Goal: Information Seeking & Learning: Check status

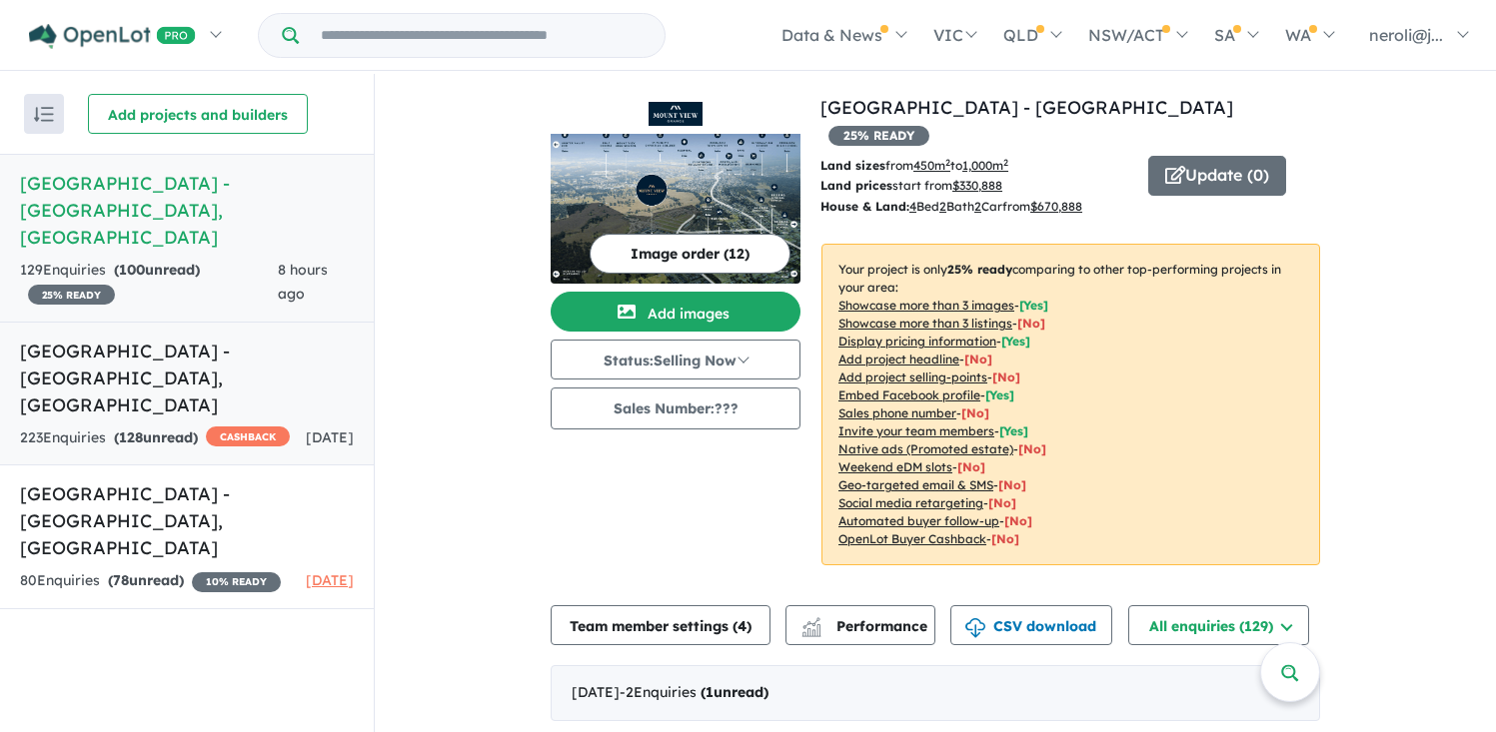
click at [224, 338] on h5 "Watagan Park Estate - Cooranbong , NSW" at bounding box center [187, 378] width 334 height 81
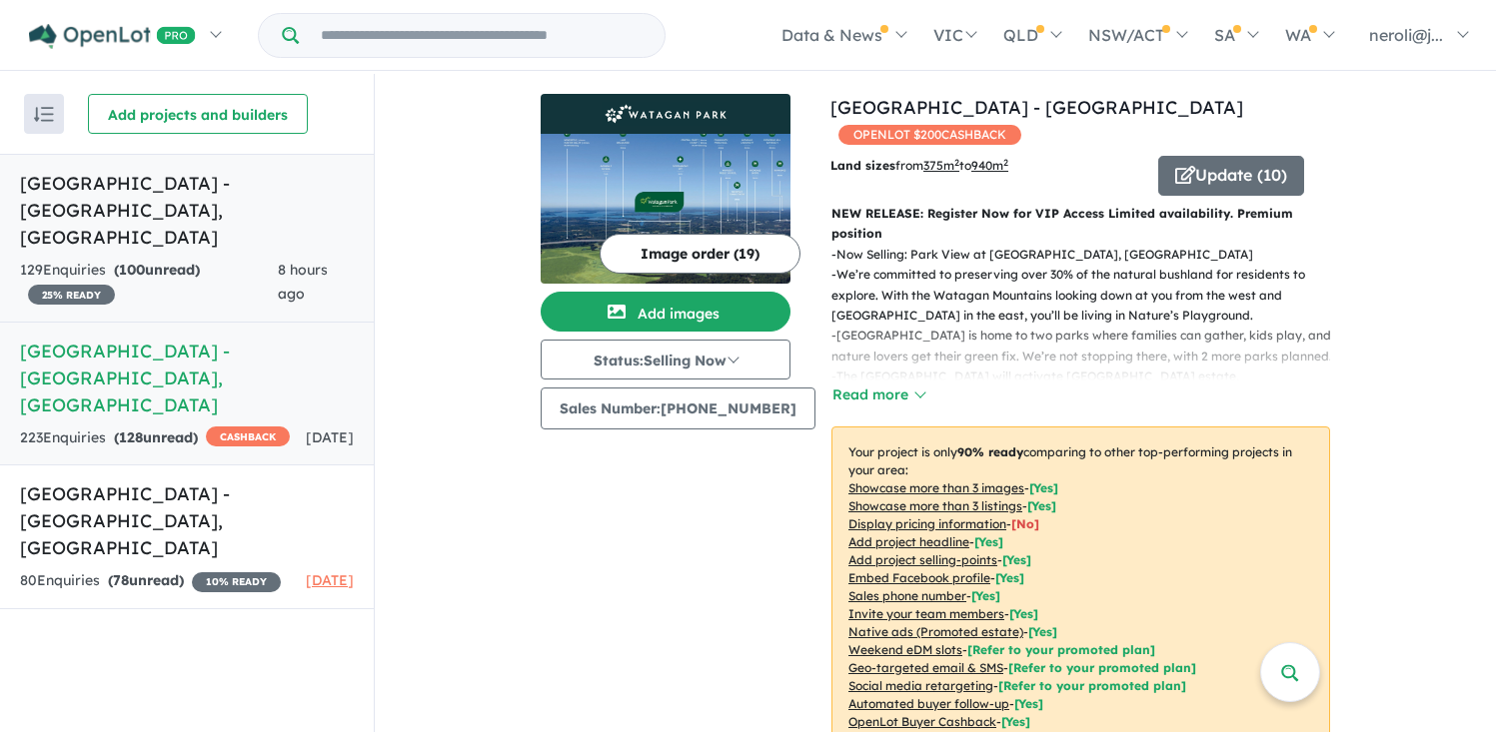
click at [200, 261] on strong "( 100 unread)" at bounding box center [157, 270] width 86 height 18
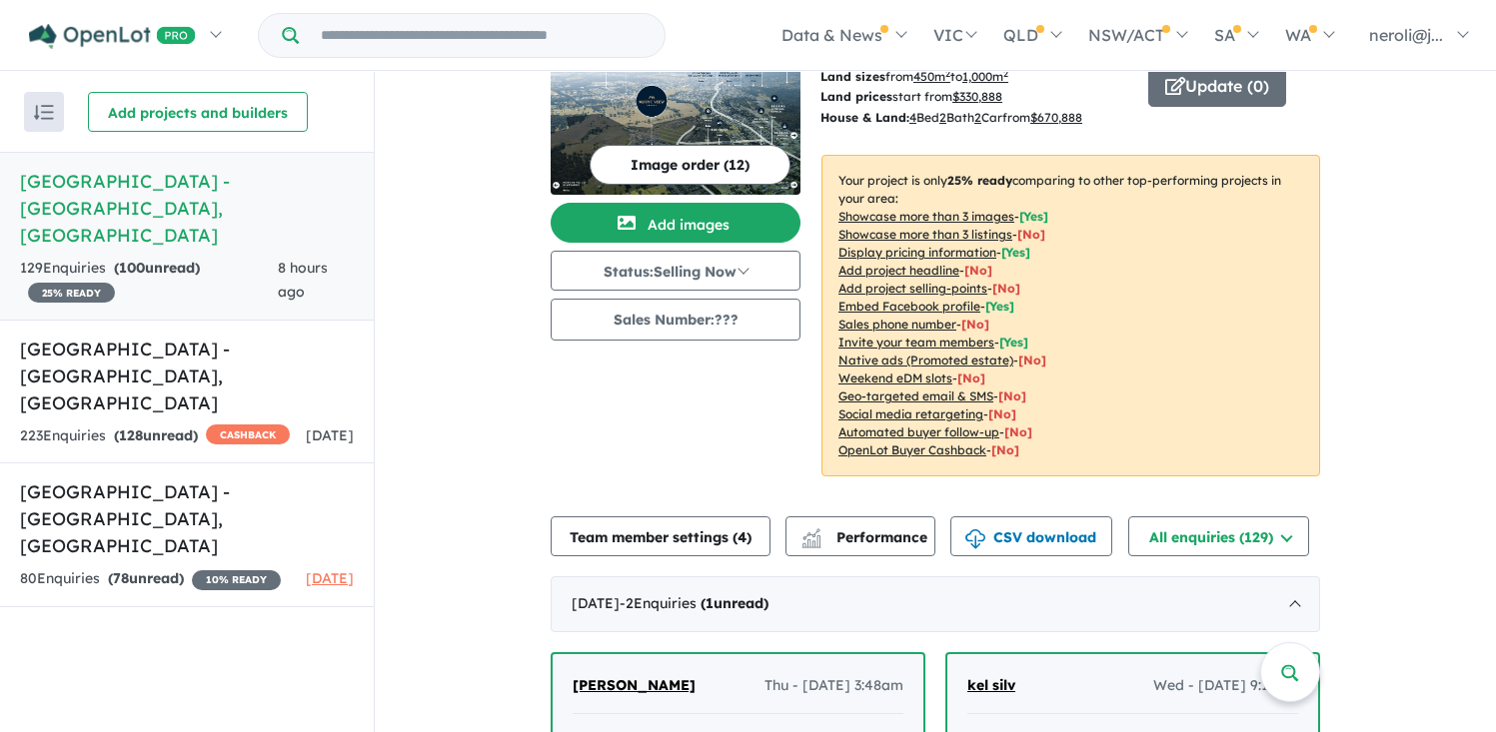
scroll to position [67, 0]
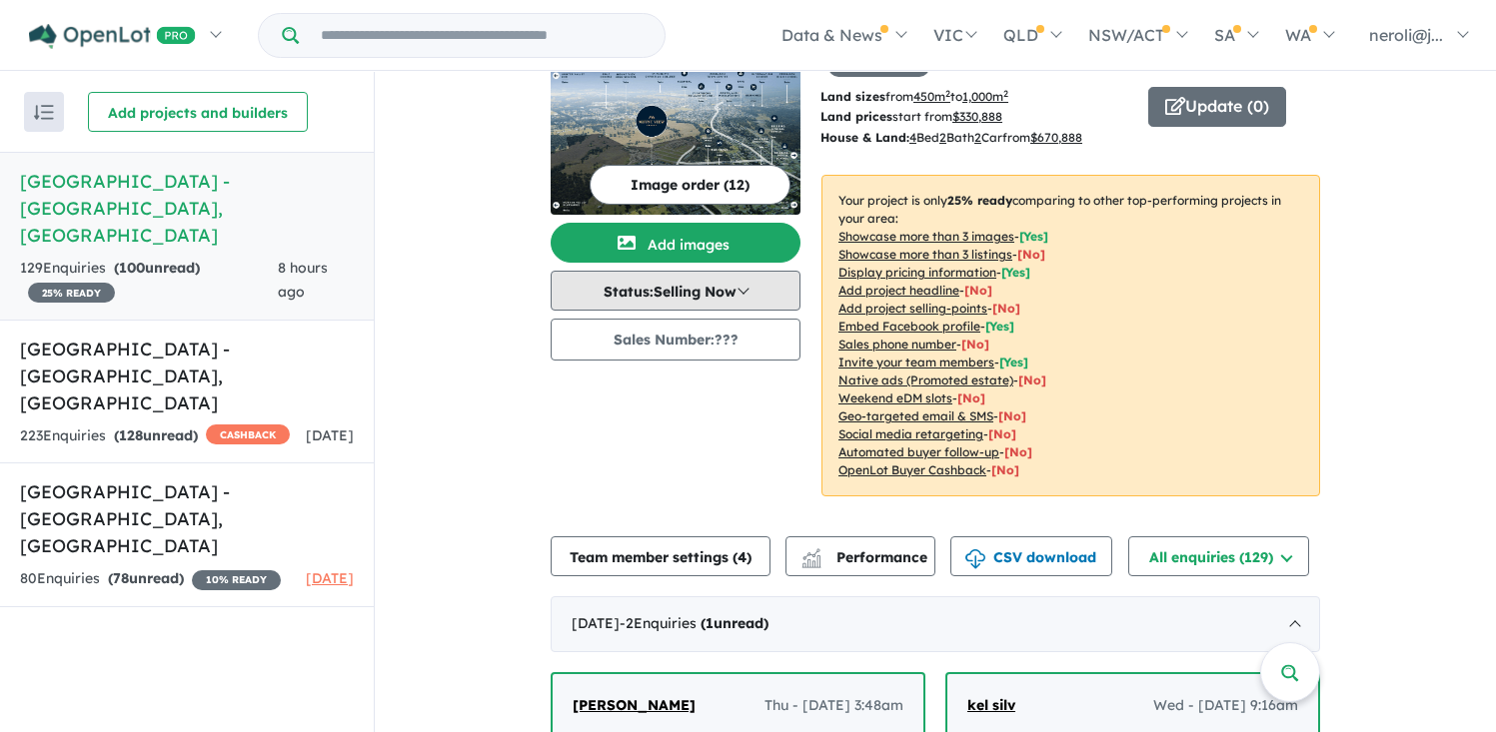
click at [752, 294] on button "Status: Selling Now" at bounding box center [676, 291] width 250 height 40
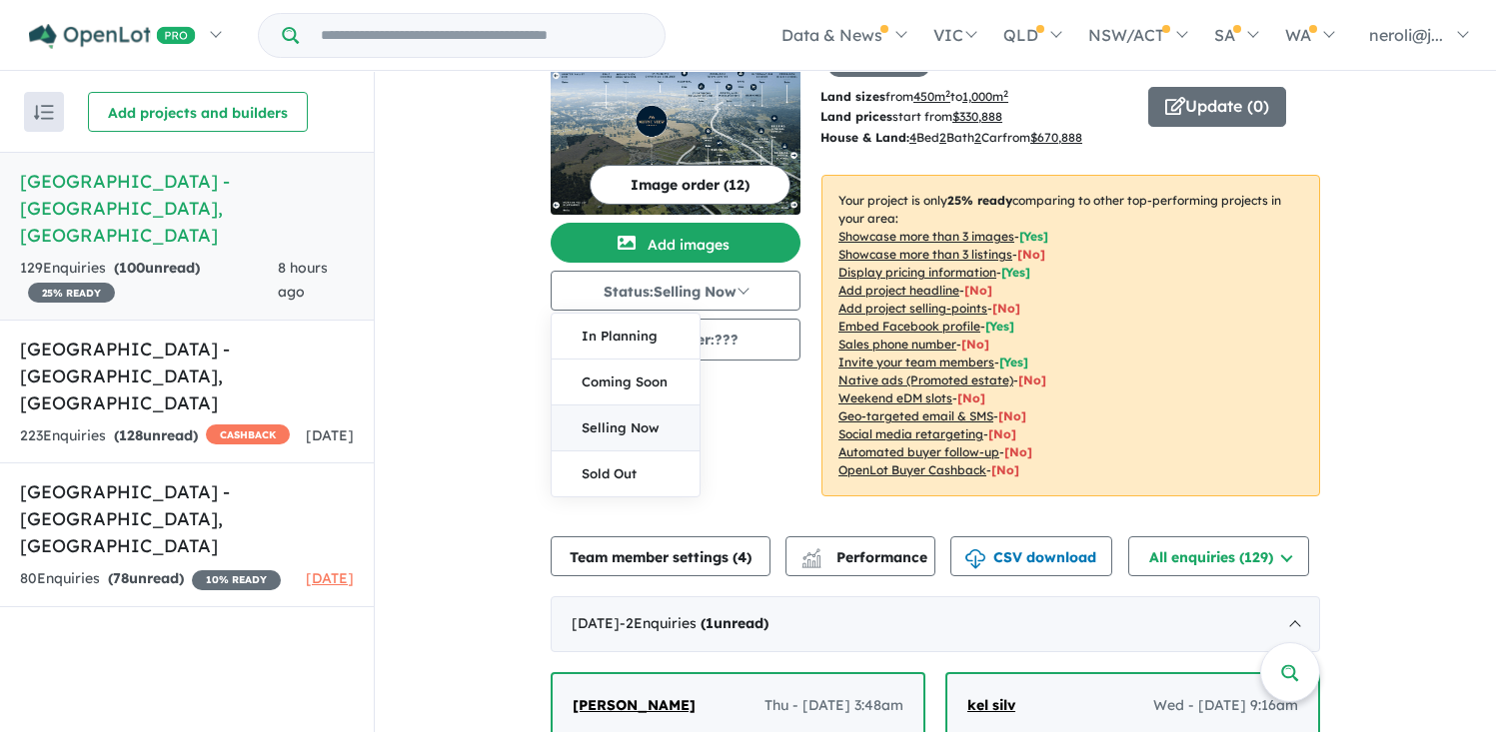
click at [632, 434] on button "Selling Now" at bounding box center [626, 429] width 148 height 46
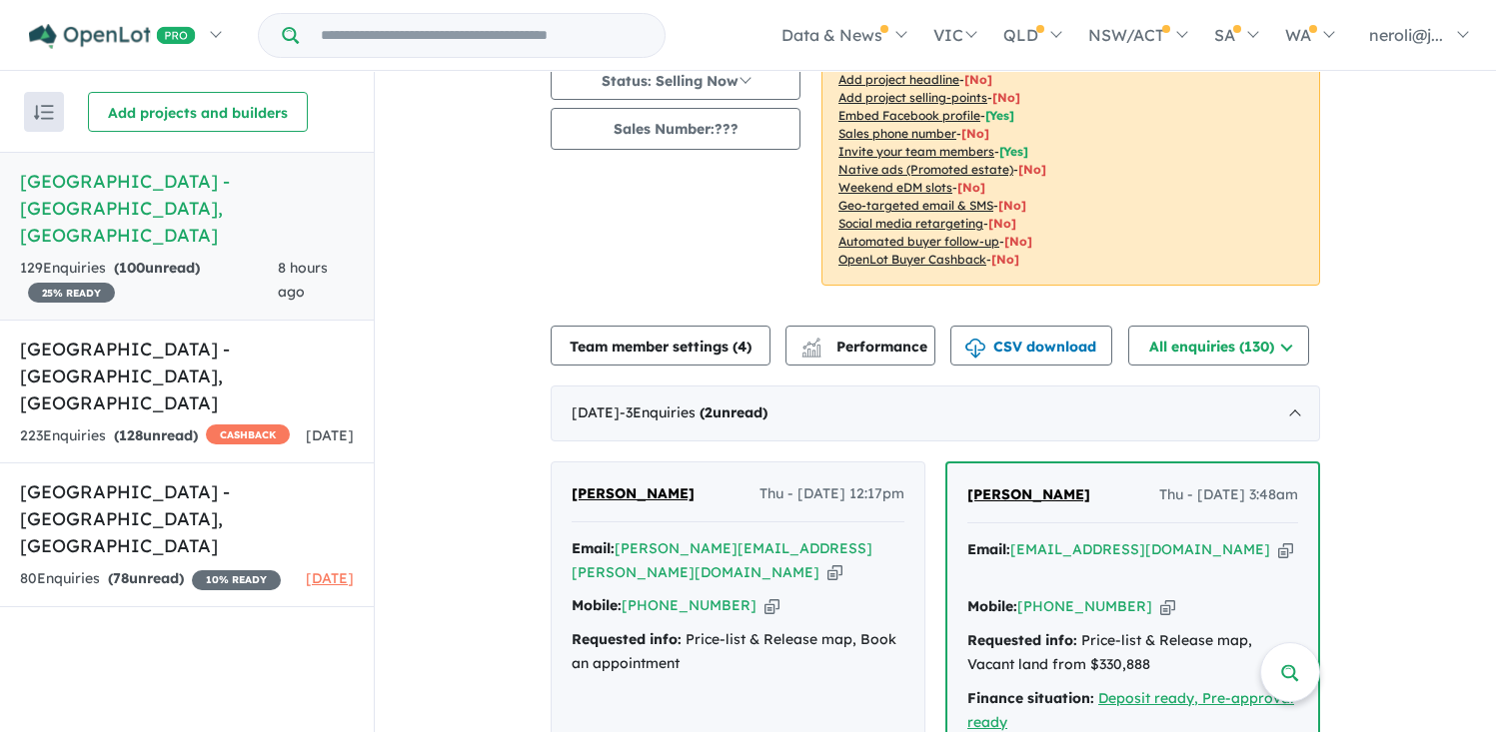
scroll to position [0, 0]
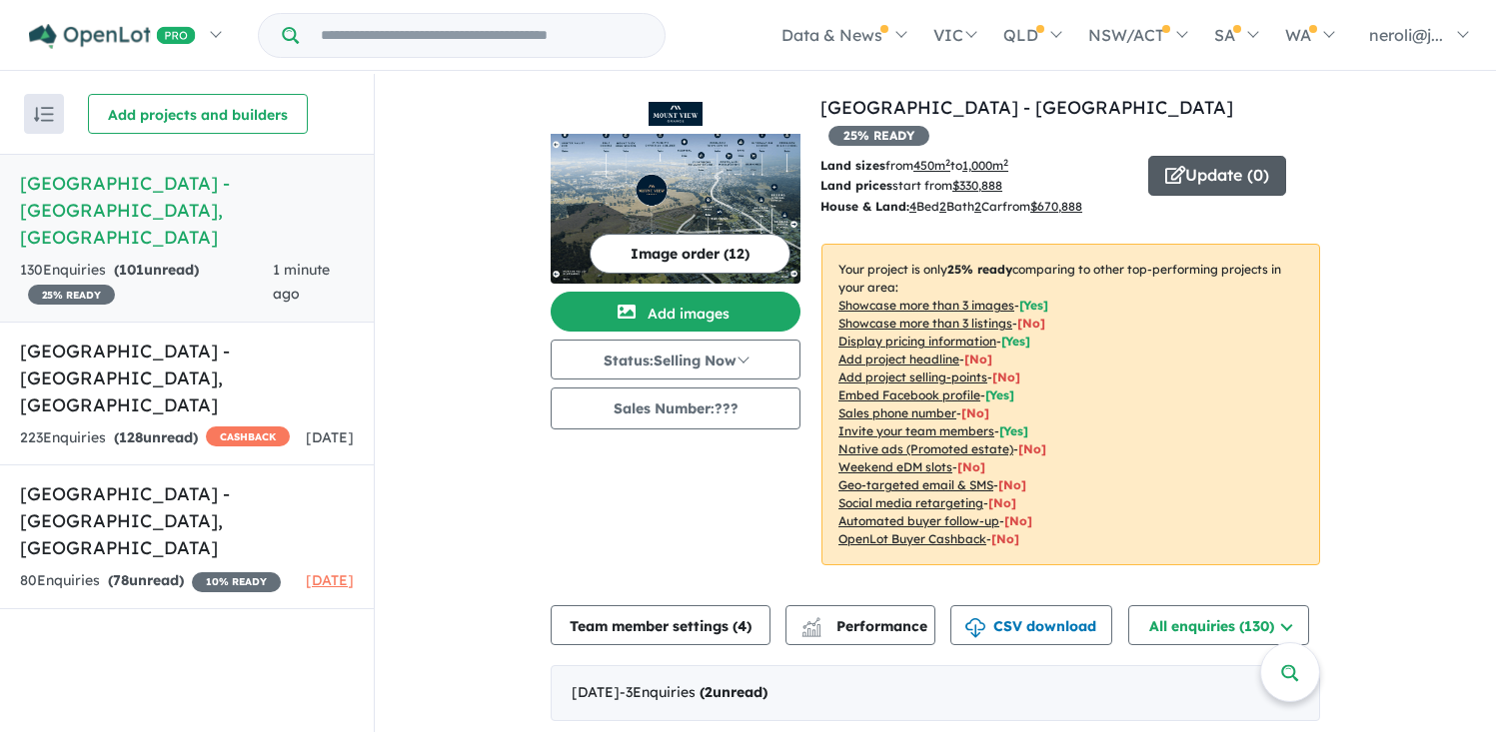
click at [1175, 166] on icon "button" at bounding box center [1175, 175] width 20 height 18
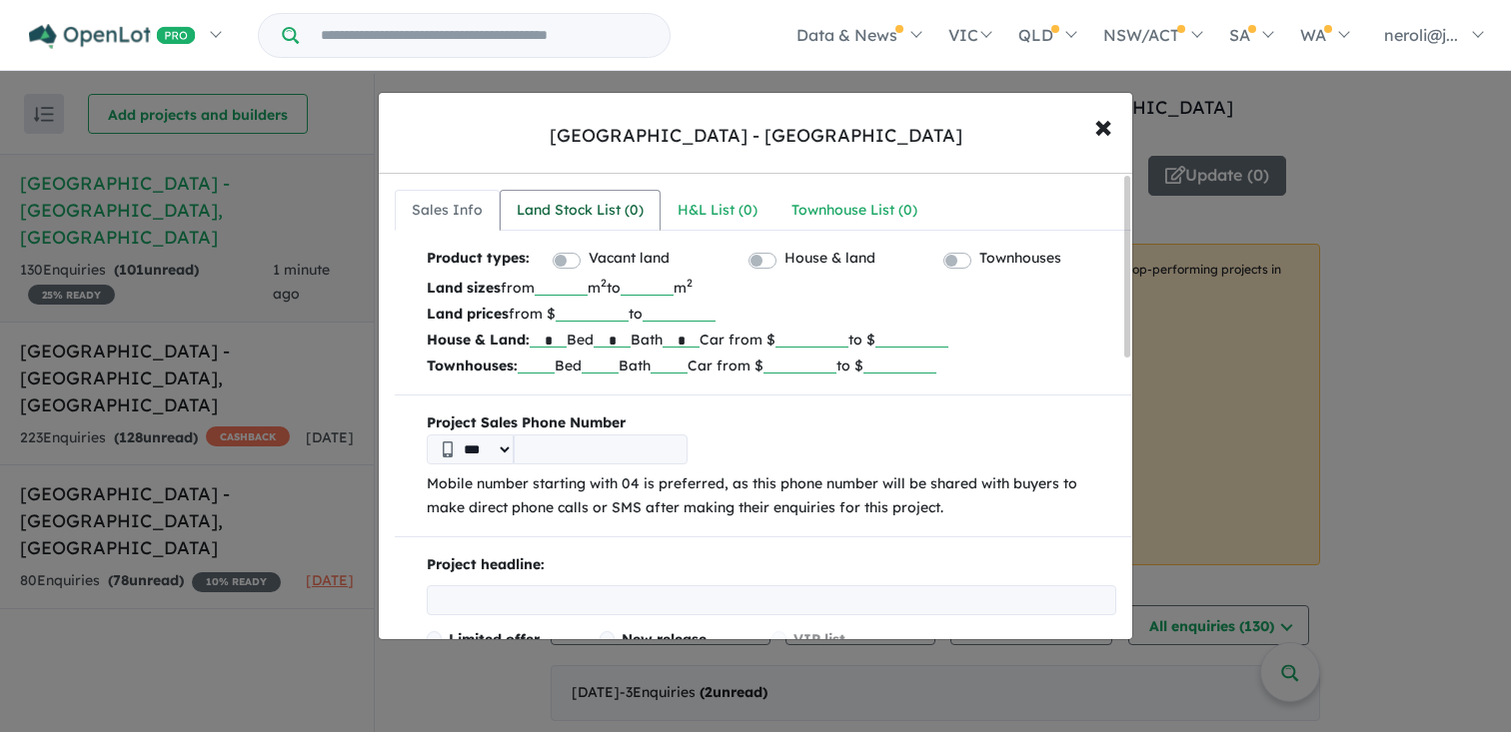
click at [598, 192] on link "Land Stock List ( 0 )" at bounding box center [580, 211] width 161 height 42
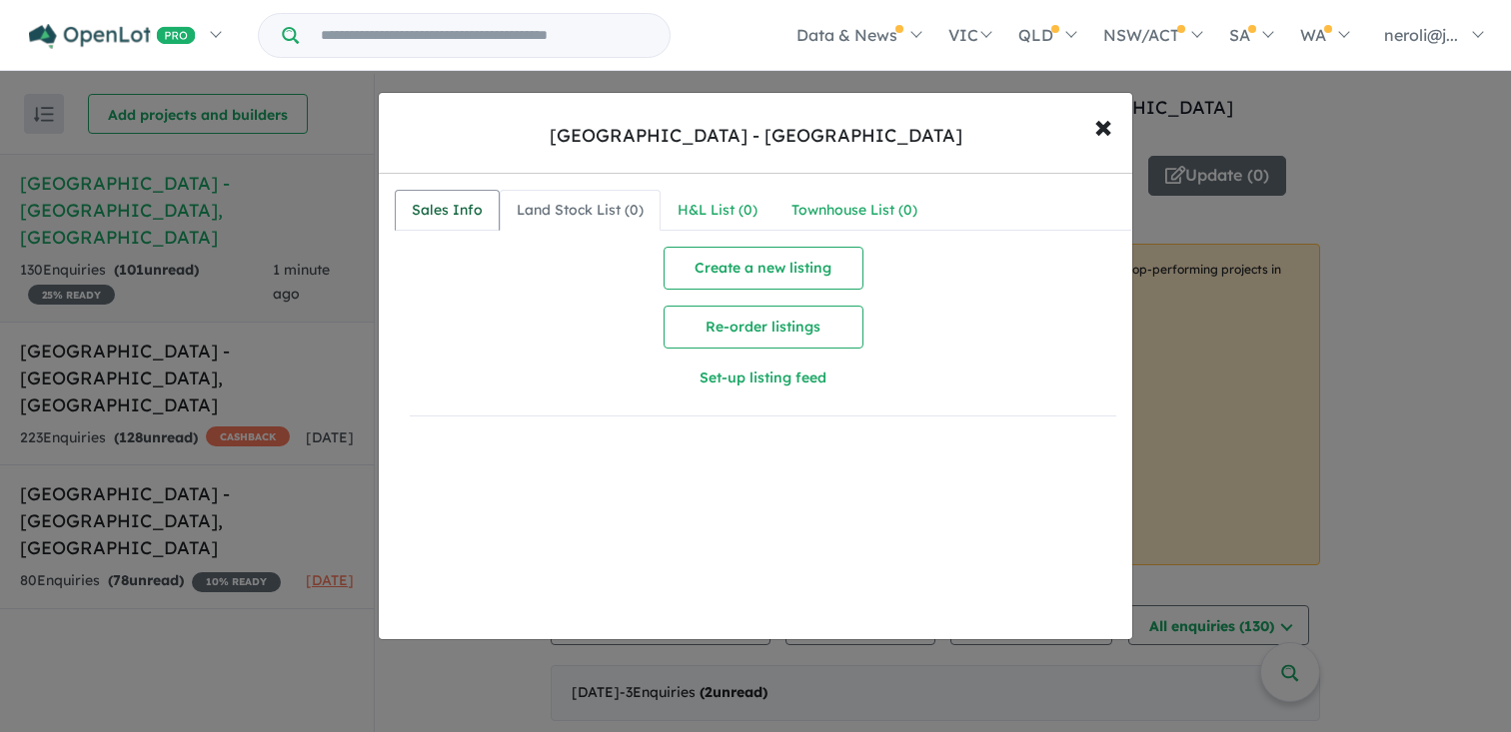
click at [455, 199] on div "Sales Info" at bounding box center [447, 211] width 71 height 24
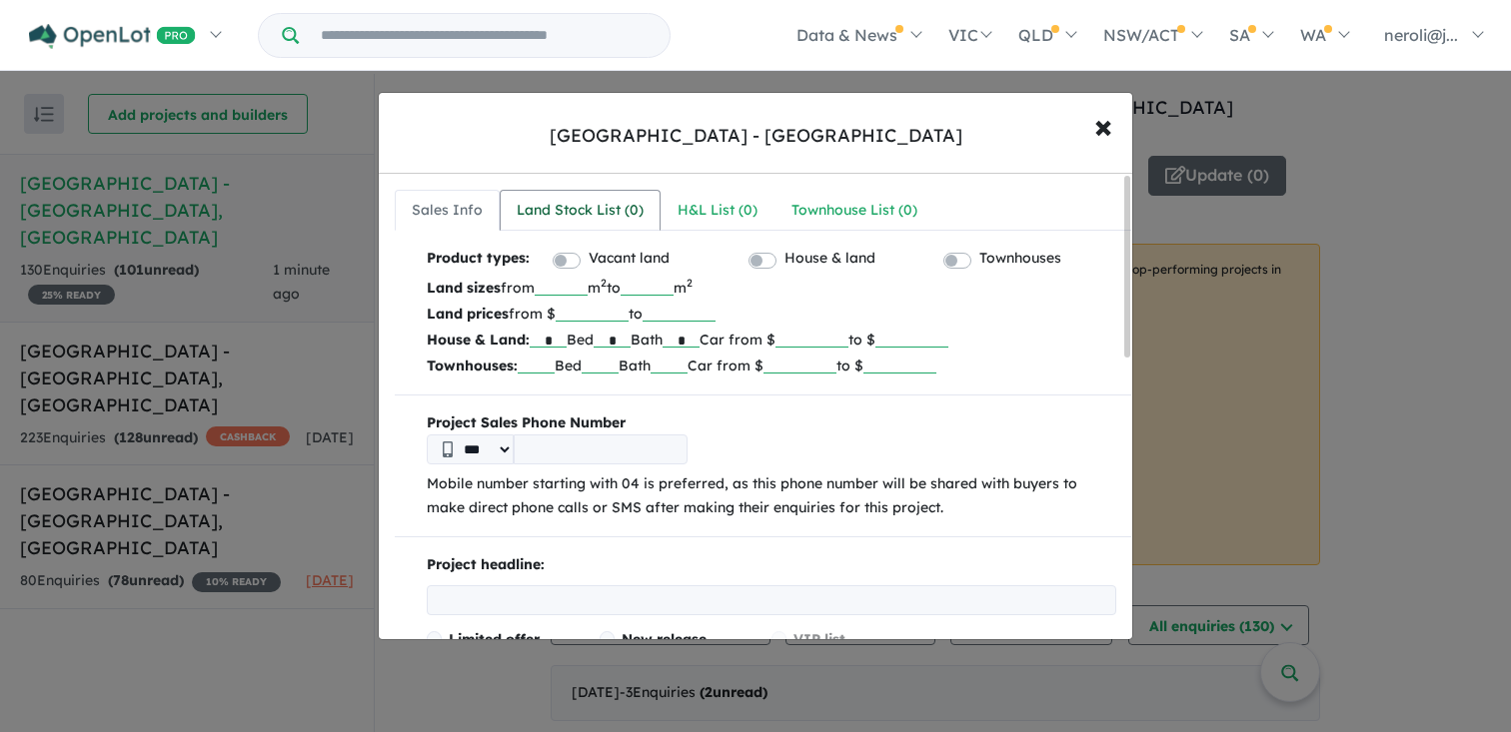
click at [545, 206] on div "Land Stock List ( 0 )" at bounding box center [580, 211] width 127 height 24
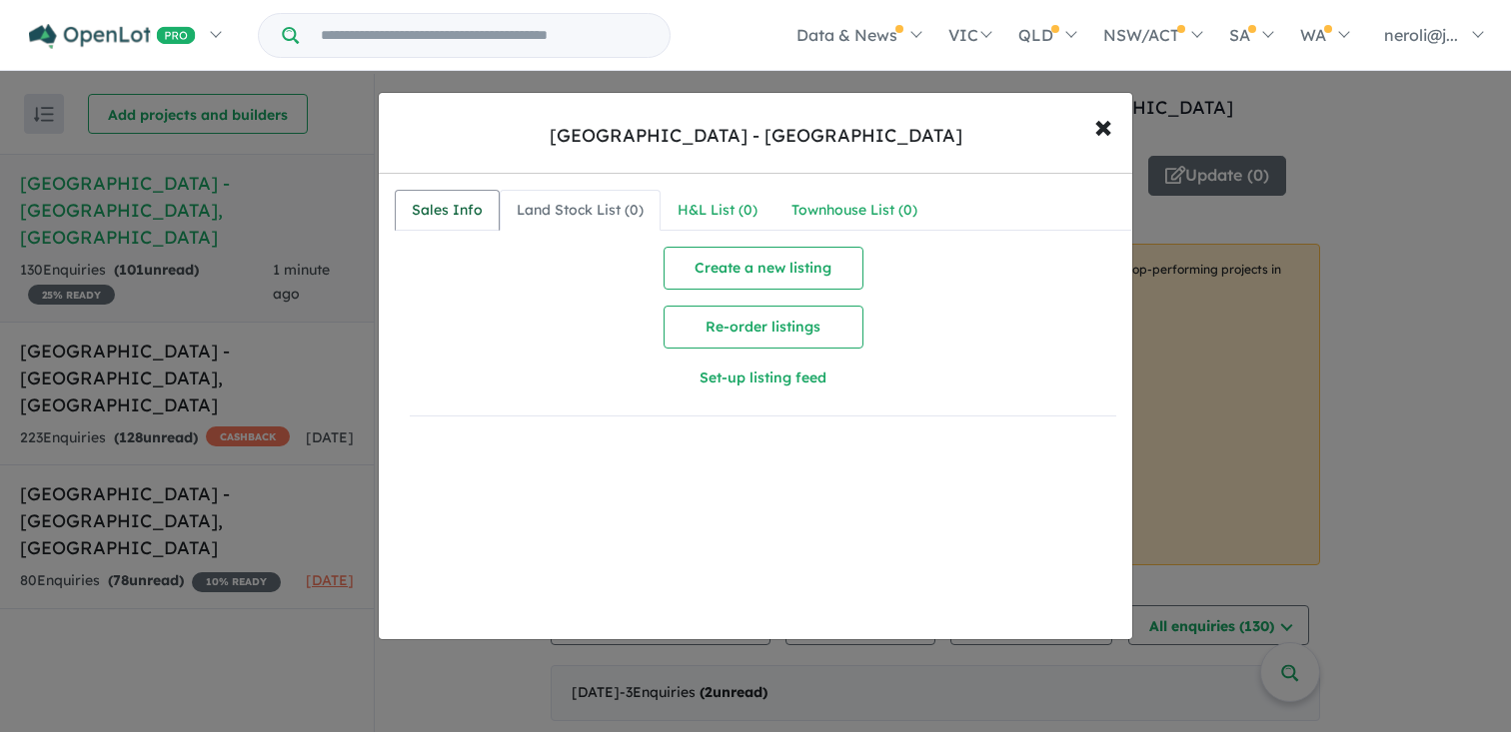
click at [472, 213] on div "Sales Info" at bounding box center [447, 211] width 71 height 24
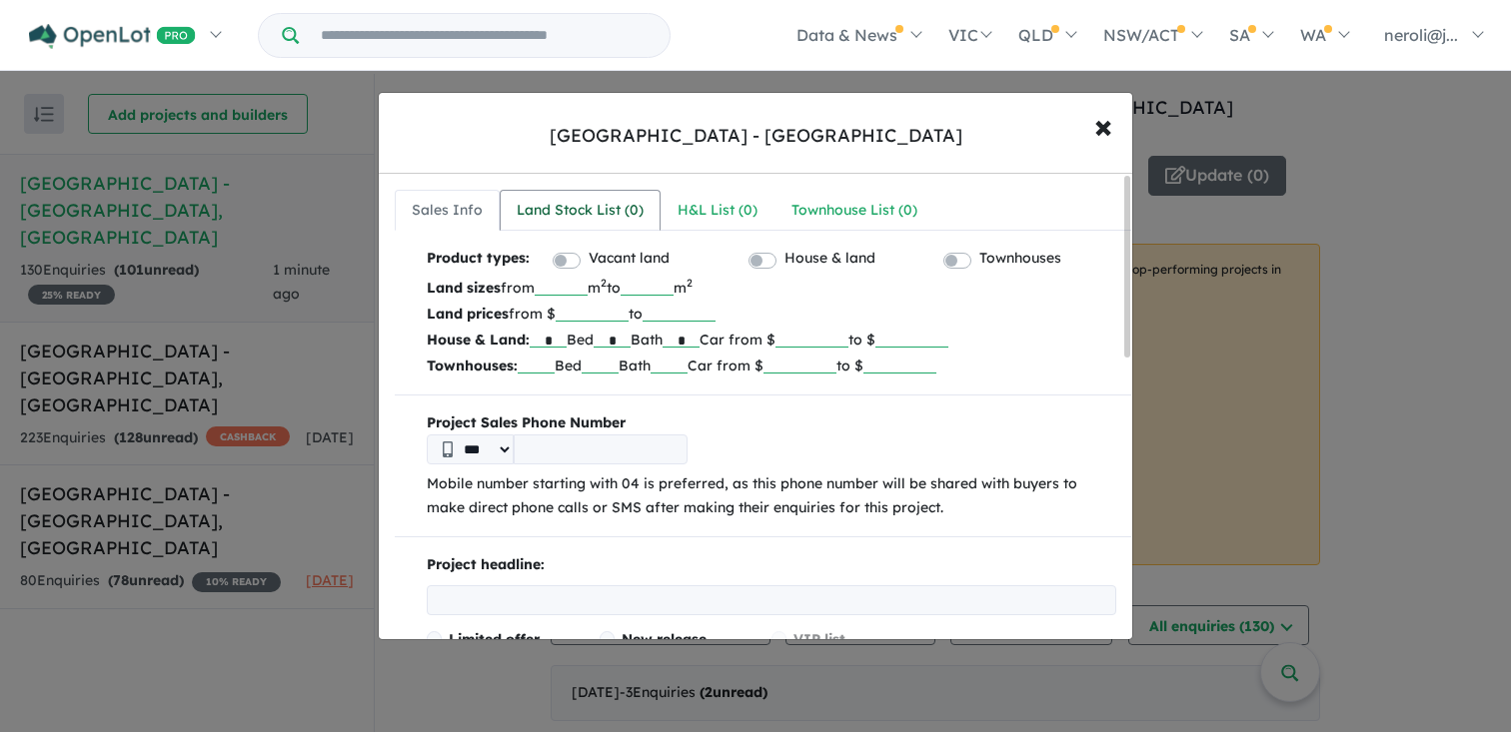
click at [542, 214] on div "Land Stock List ( 0 )" at bounding box center [580, 211] width 127 height 24
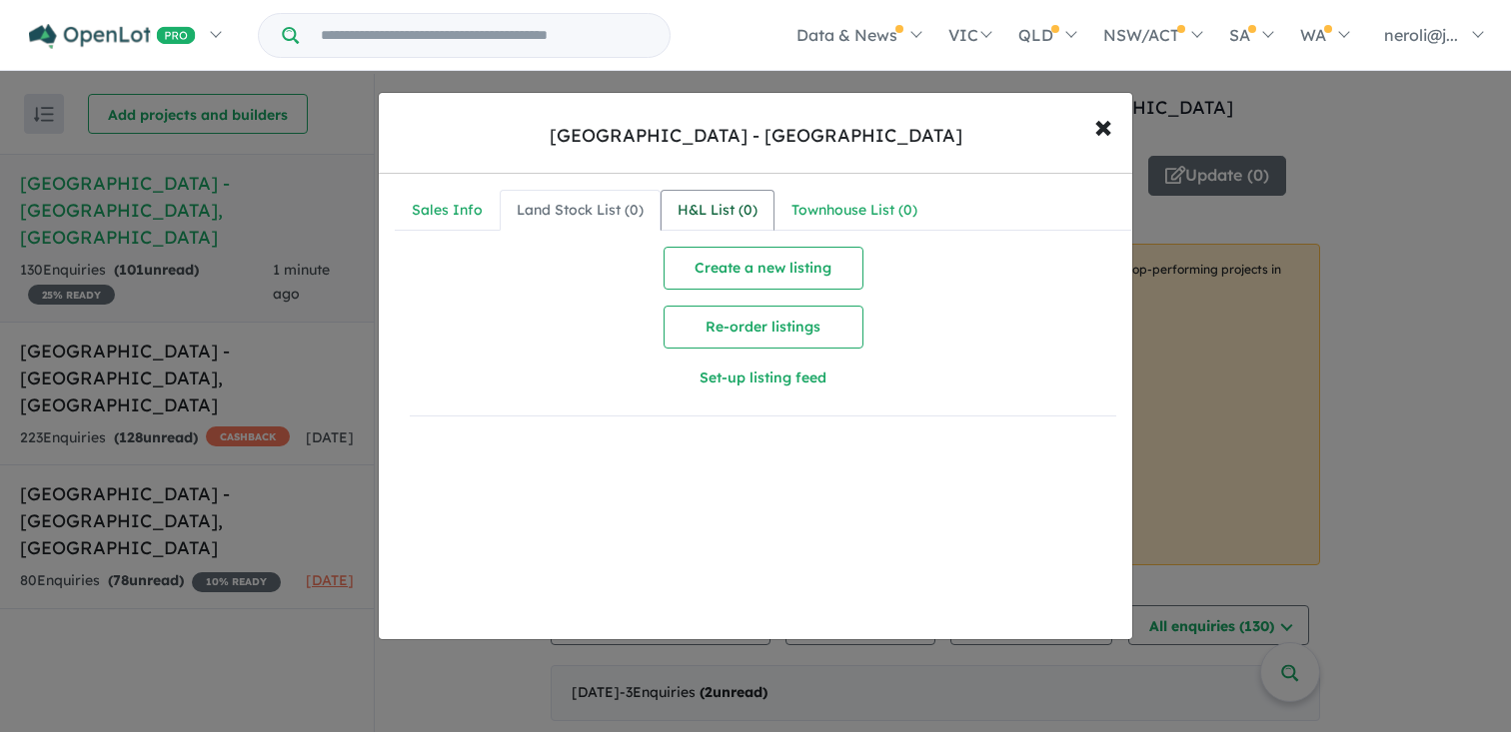
click at [741, 220] on div "H&L List ( 0 )" at bounding box center [717, 211] width 80 height 24
click at [809, 219] on div "Townhouse List ( 0 )" at bounding box center [854, 211] width 126 height 24
click at [473, 218] on div "Sales Info" at bounding box center [447, 211] width 71 height 24
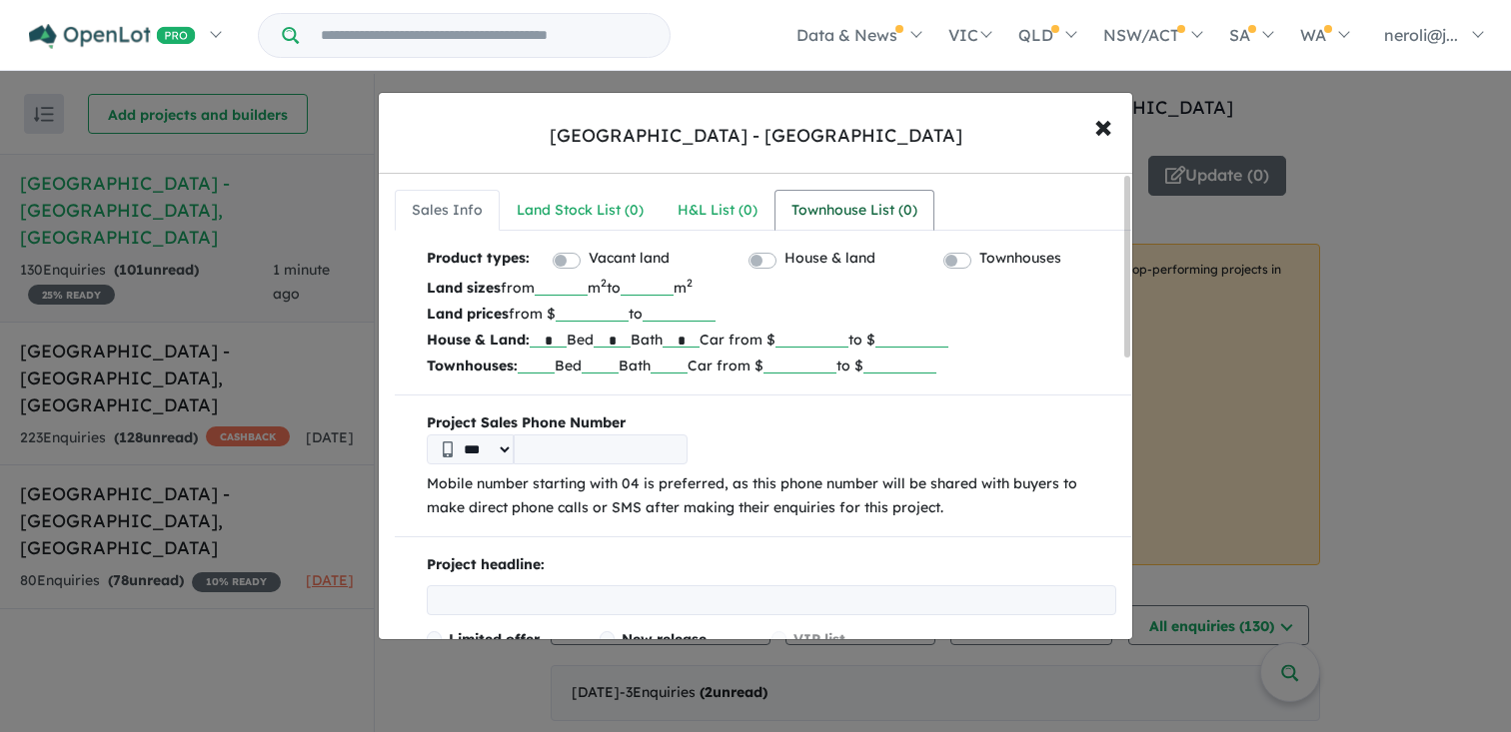
click at [841, 201] on div "Townhouse List ( 0 )" at bounding box center [854, 211] width 126 height 24
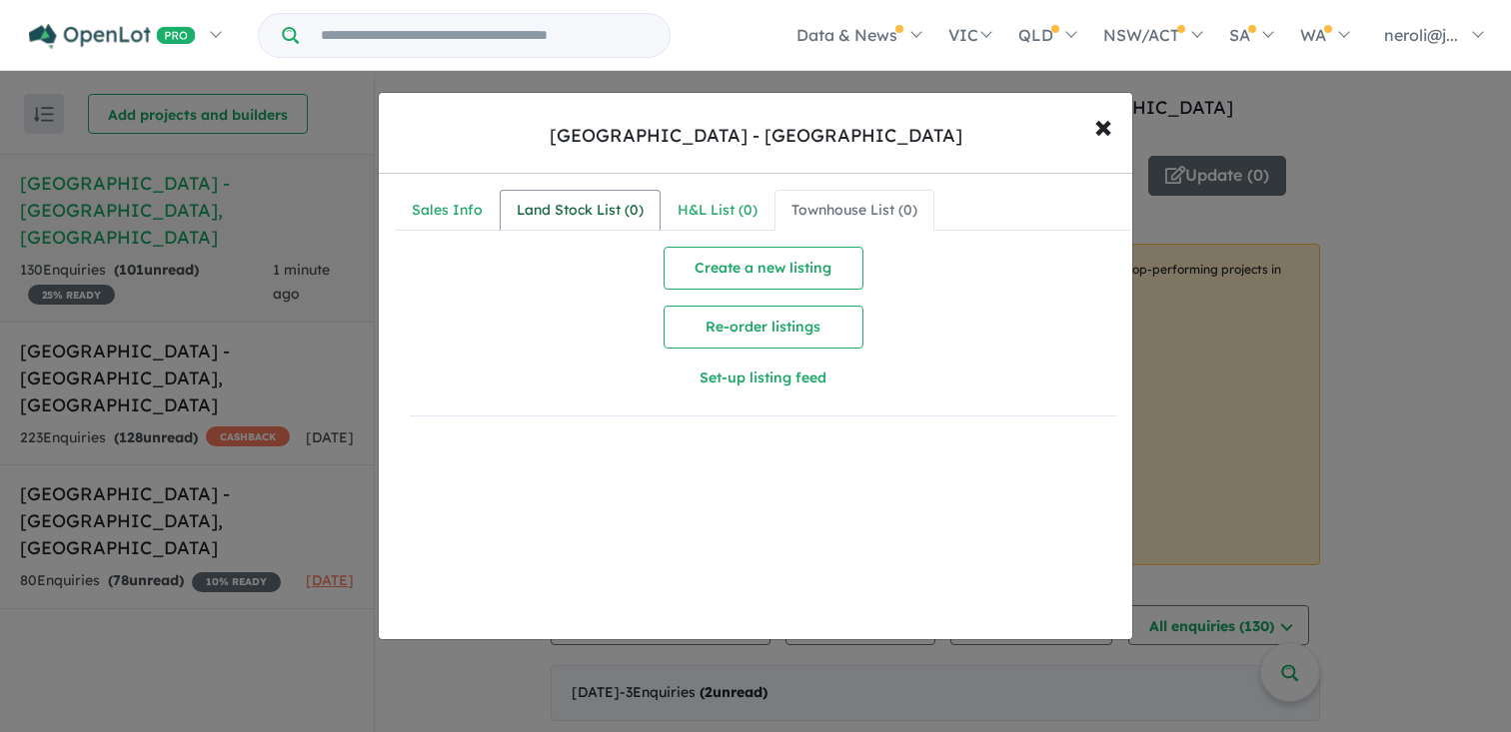
click at [592, 203] on div "Land Stock List ( 0 )" at bounding box center [580, 211] width 127 height 24
click at [710, 203] on div "H&L List ( 0 )" at bounding box center [717, 211] width 80 height 24
click at [443, 206] on div "Sales Info" at bounding box center [447, 211] width 71 height 24
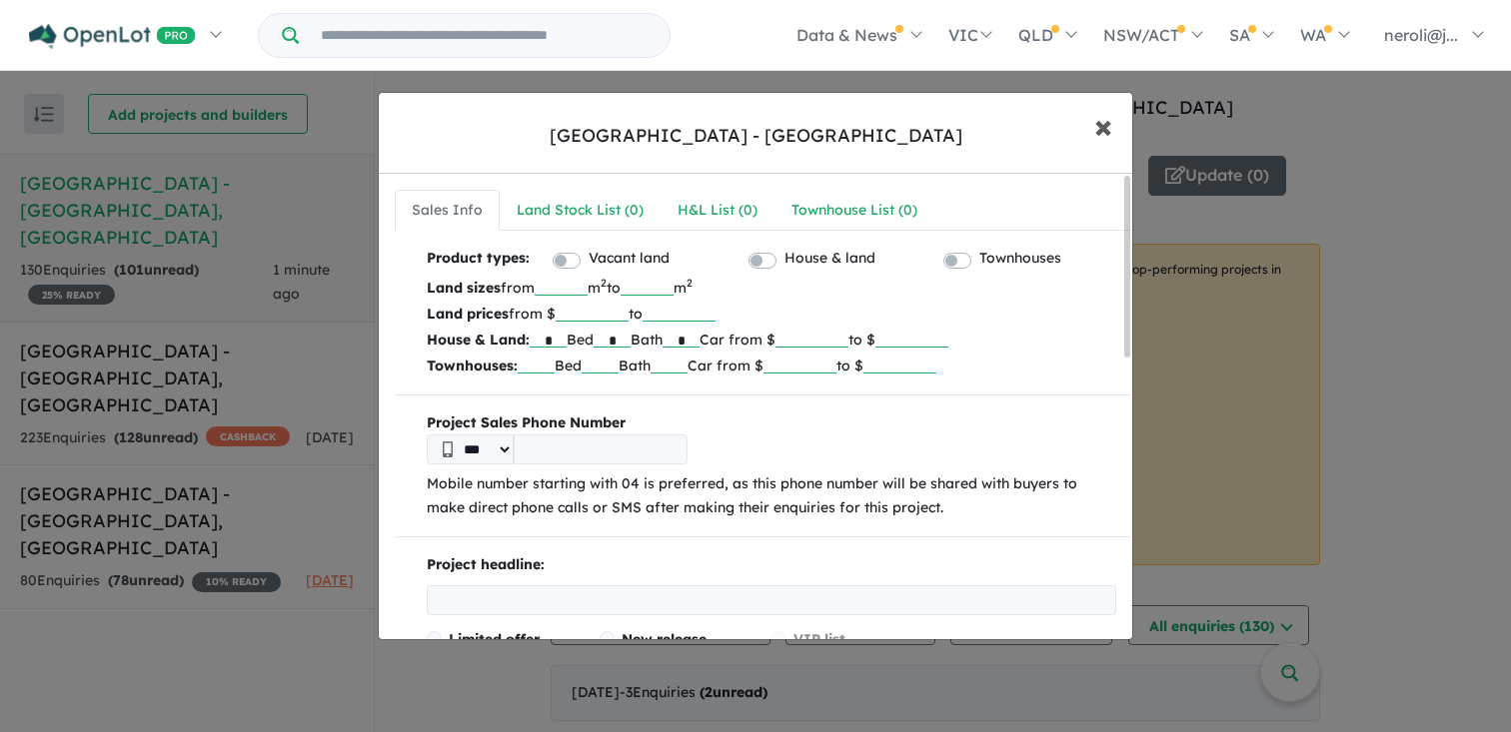
click at [1100, 133] on span "×" at bounding box center [1103, 125] width 18 height 43
